Goal: Navigation & Orientation: Find specific page/section

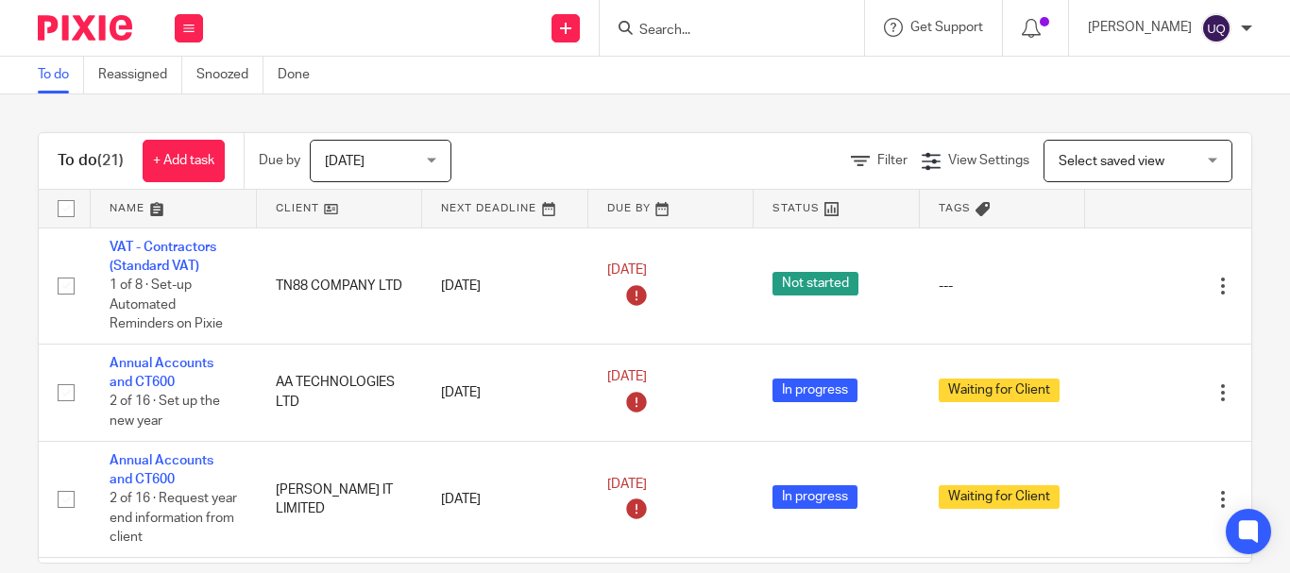
click at [754, 23] on input "Search" at bounding box center [722, 31] width 170 height 17
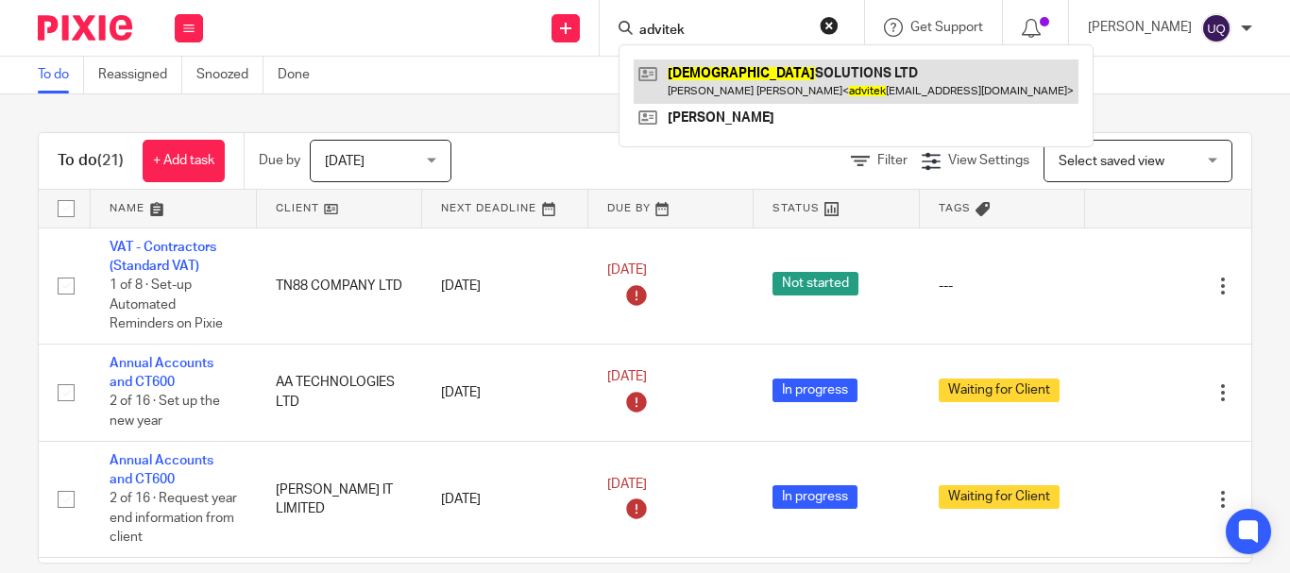
type input "advitek"
click at [775, 75] on link at bounding box center [855, 80] width 445 height 43
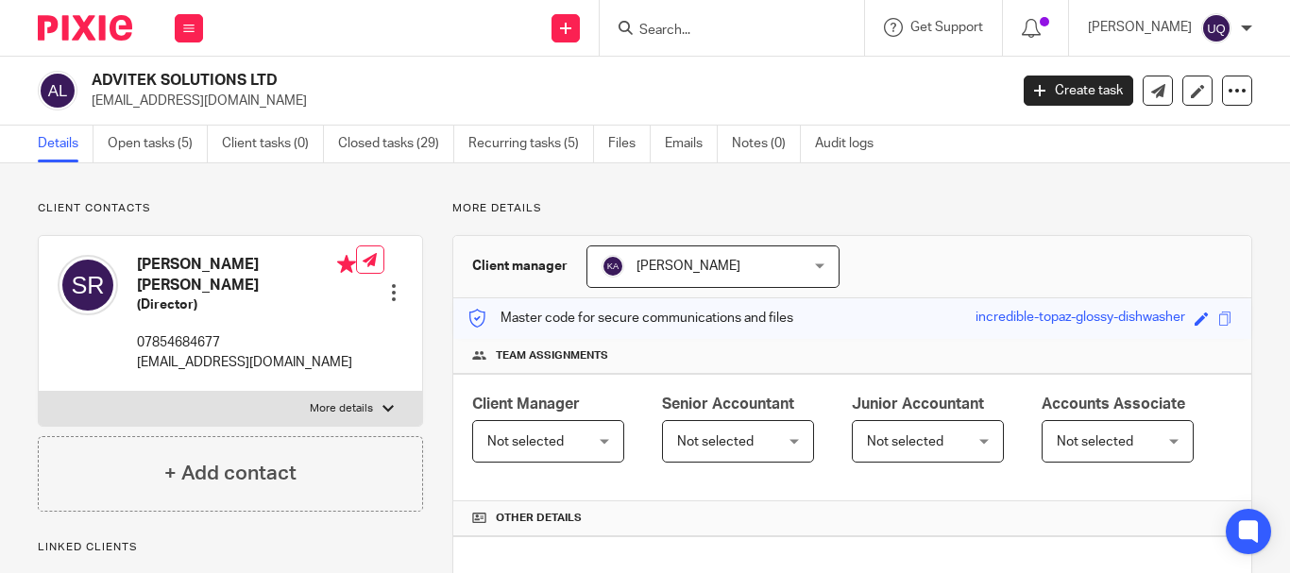
click at [704, 27] on input "Search" at bounding box center [722, 31] width 170 height 17
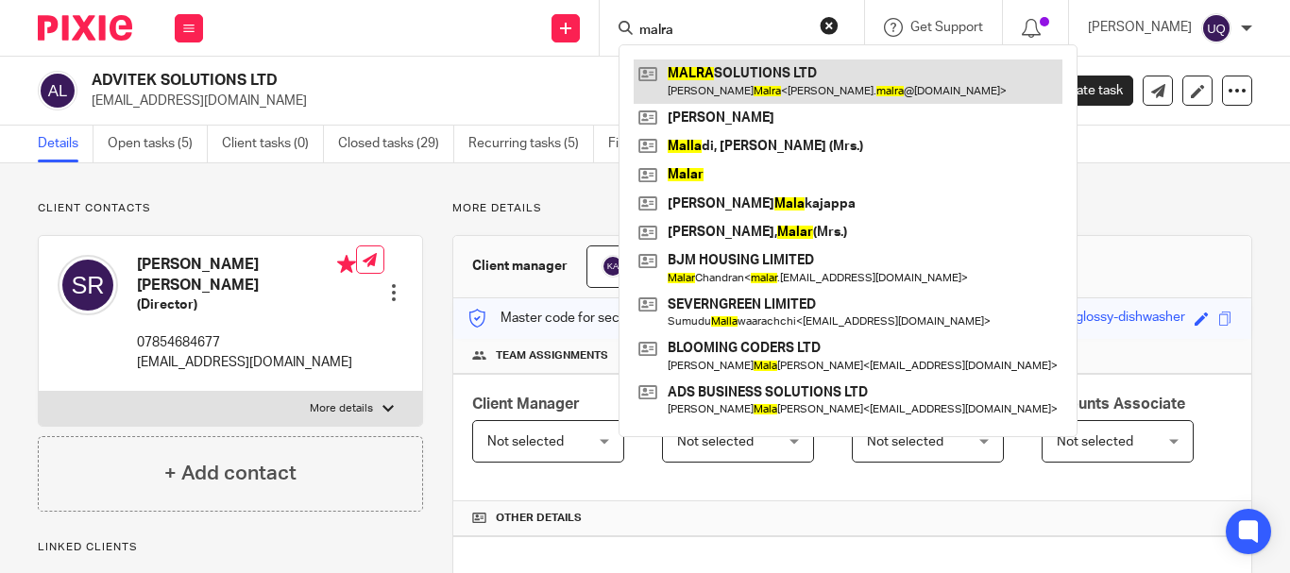
type input "malra"
click at [788, 76] on link at bounding box center [847, 80] width 429 height 43
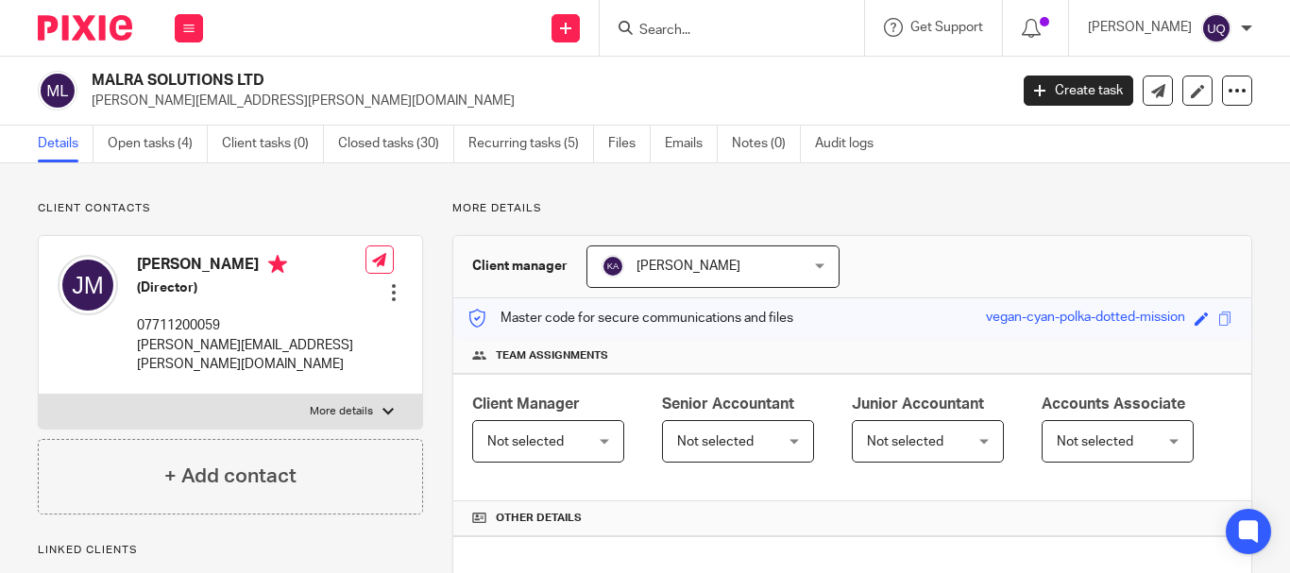
click at [725, 29] on input "Search" at bounding box center [722, 31] width 170 height 17
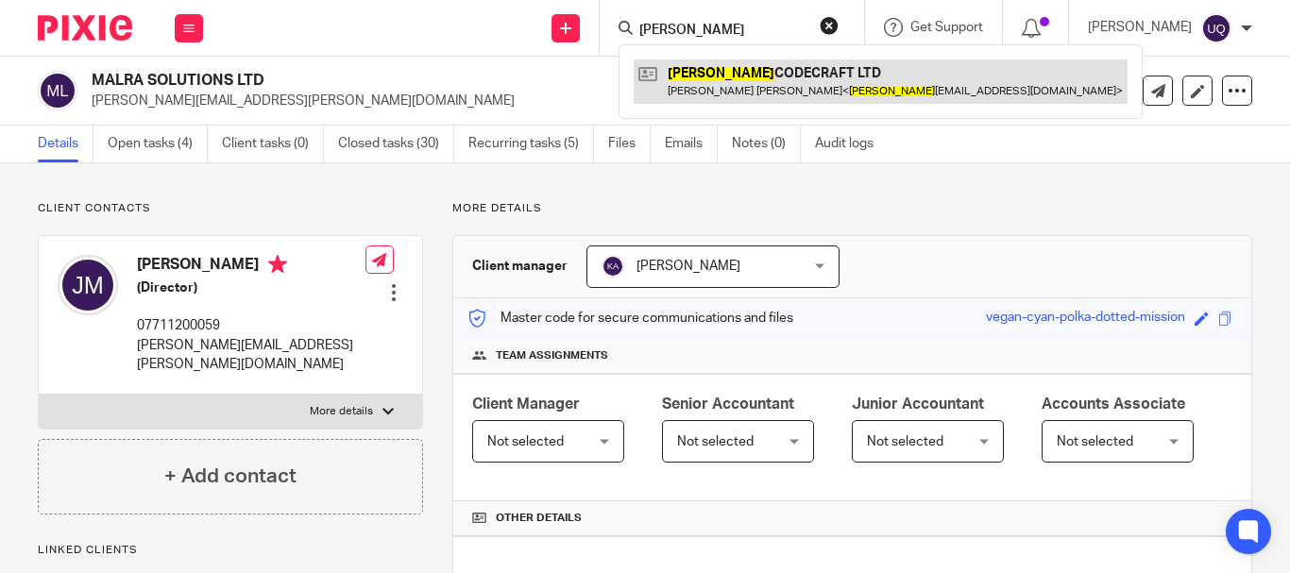
type input "shreeji"
click at [808, 81] on link at bounding box center [880, 80] width 494 height 43
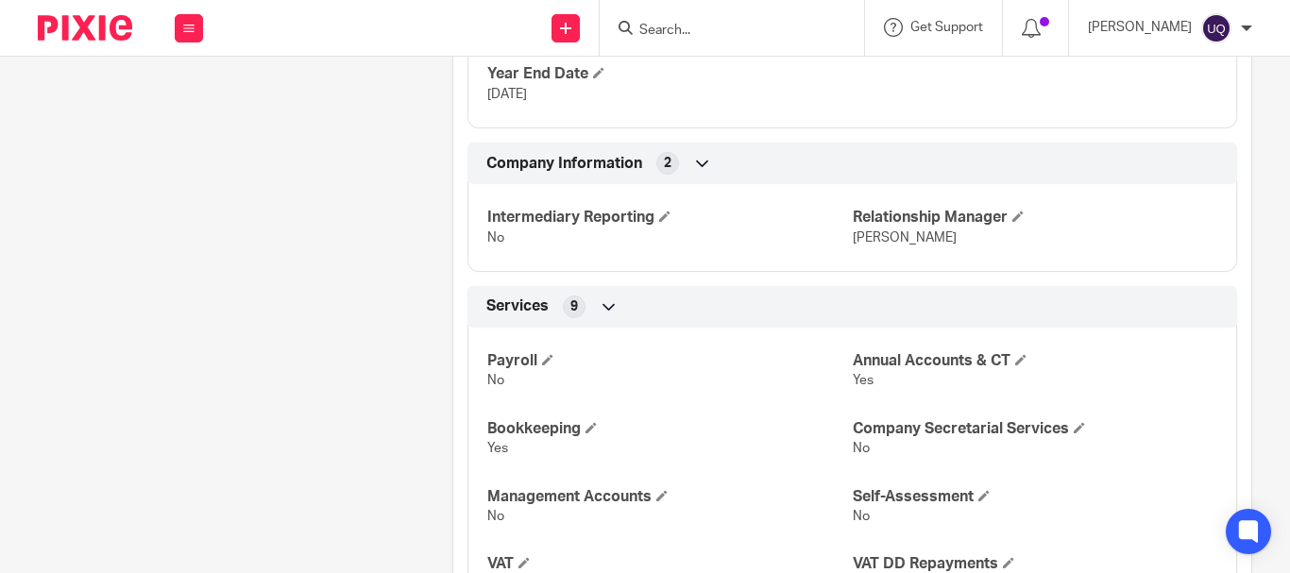
scroll to position [1038, 0]
